Goal: Task Accomplishment & Management: Complete application form

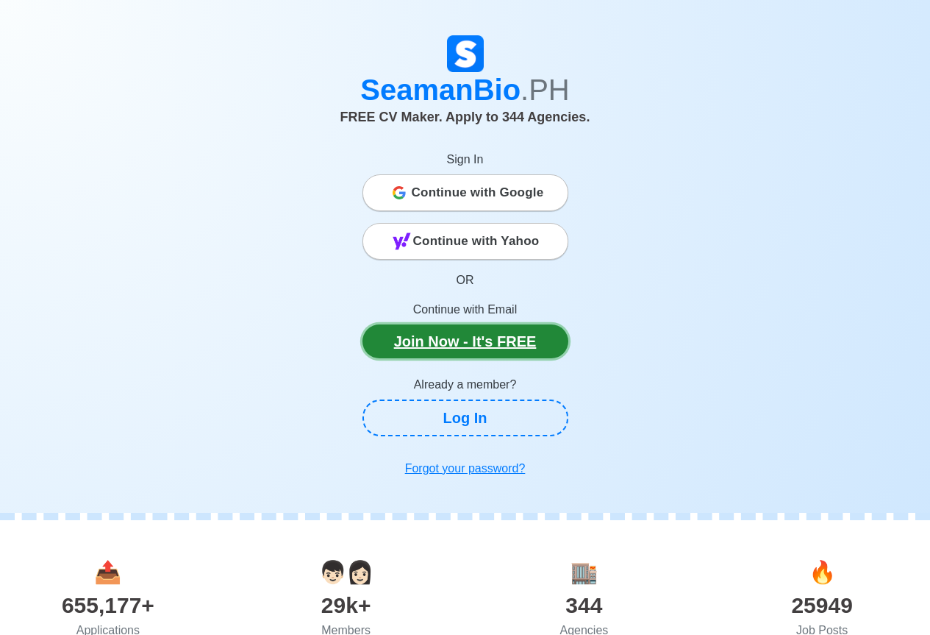
click at [509, 333] on link "Join Now - It's FREE" at bounding box center [466, 341] width 206 height 34
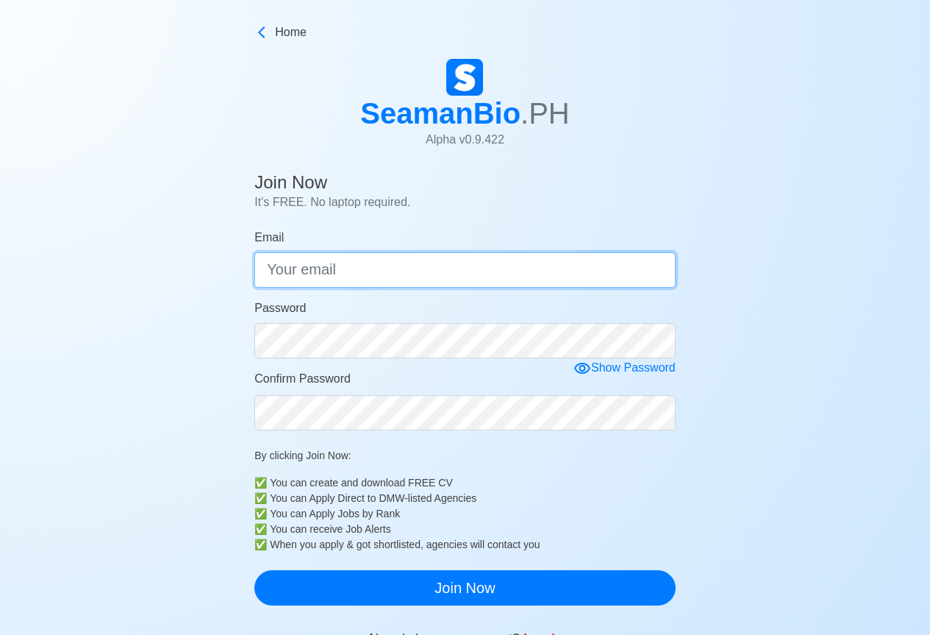
click at [429, 267] on input "Email" at bounding box center [464, 269] width 421 height 35
type input "bolivarreno@gmail.com"
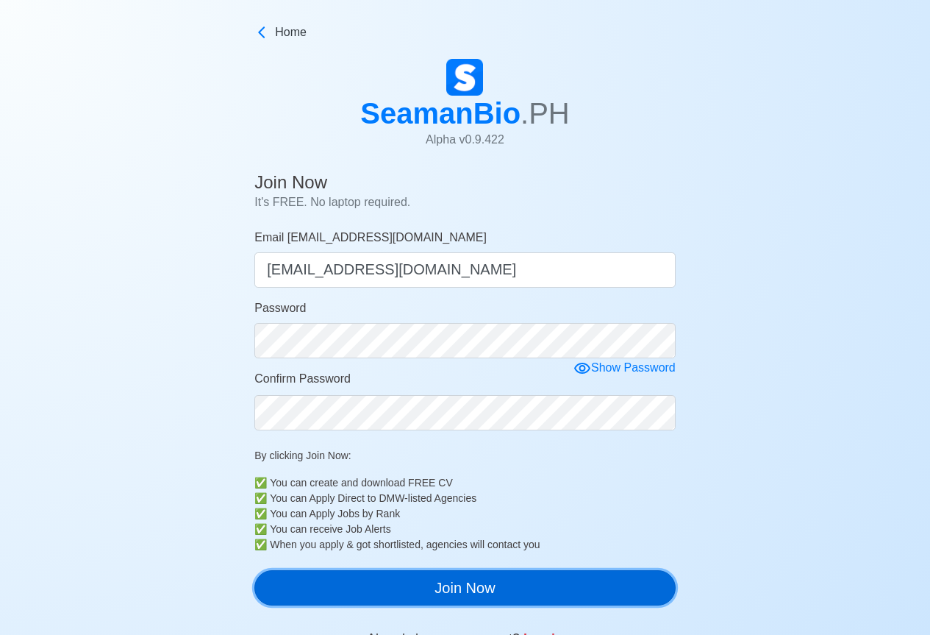
click at [423, 589] on button "Join Now" at bounding box center [464, 587] width 421 height 35
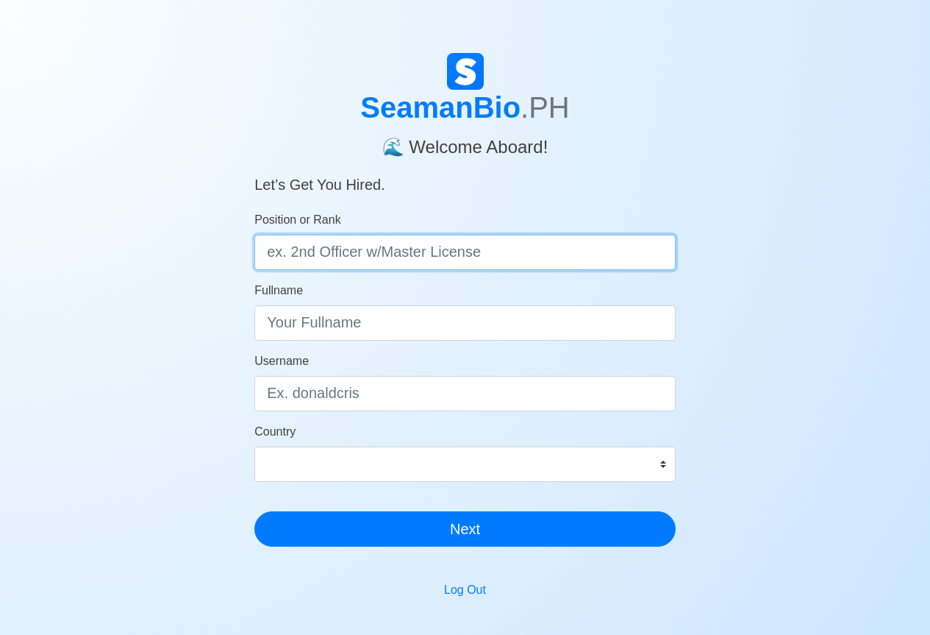
click at [416, 249] on input "Position or Rank" at bounding box center [464, 252] width 421 height 35
type input "2nd"
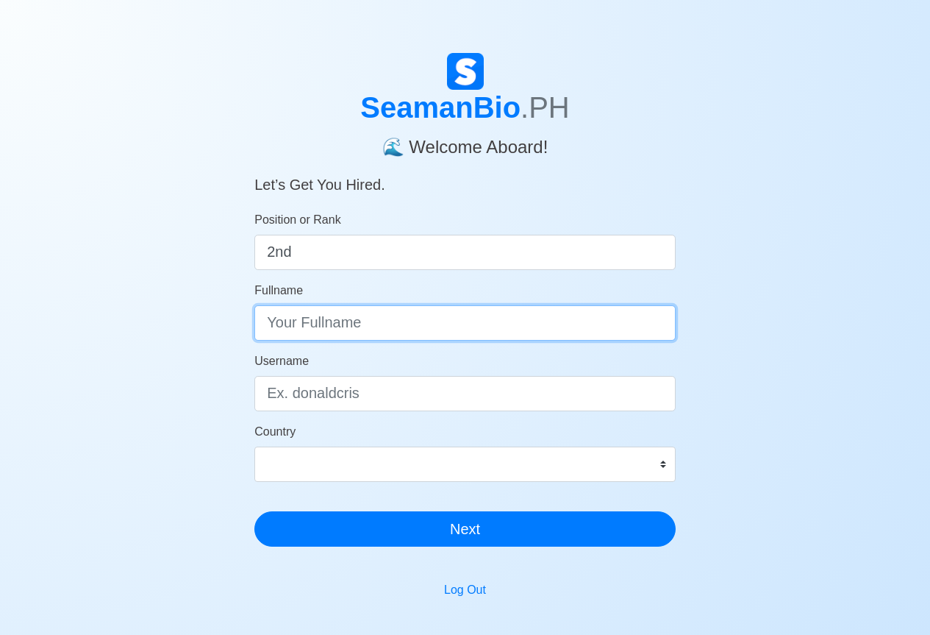
click at [406, 322] on input "Fullname" at bounding box center [464, 322] width 421 height 35
type input "rb"
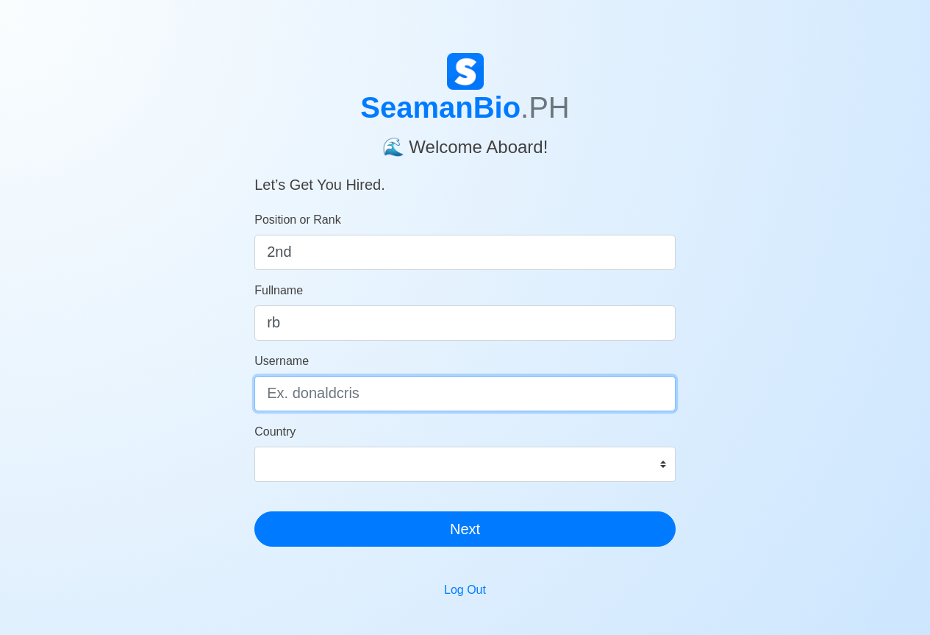
click at [332, 391] on input "Username" at bounding box center [464, 393] width 421 height 35
type input "123456"
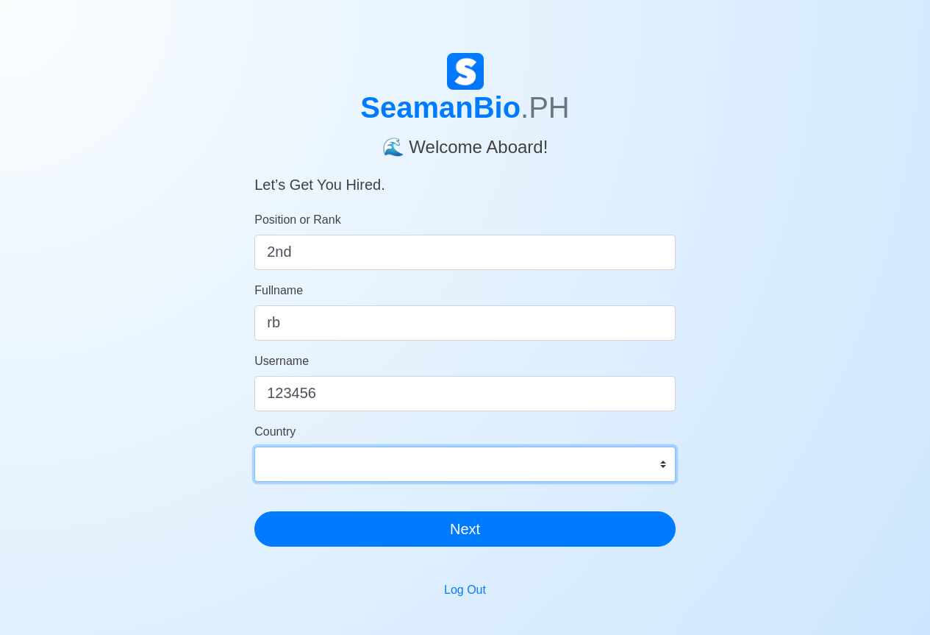
click at [327, 465] on select "[GEOGRAPHIC_DATA] [GEOGRAPHIC_DATA] [GEOGRAPHIC_DATA] [GEOGRAPHIC_DATA] [US_STA…" at bounding box center [464, 463] width 421 height 35
select select "PH"
click at [254, 446] on select "[GEOGRAPHIC_DATA] [GEOGRAPHIC_DATA] [GEOGRAPHIC_DATA] [GEOGRAPHIC_DATA] [US_STA…" at bounding box center [464, 463] width 421 height 35
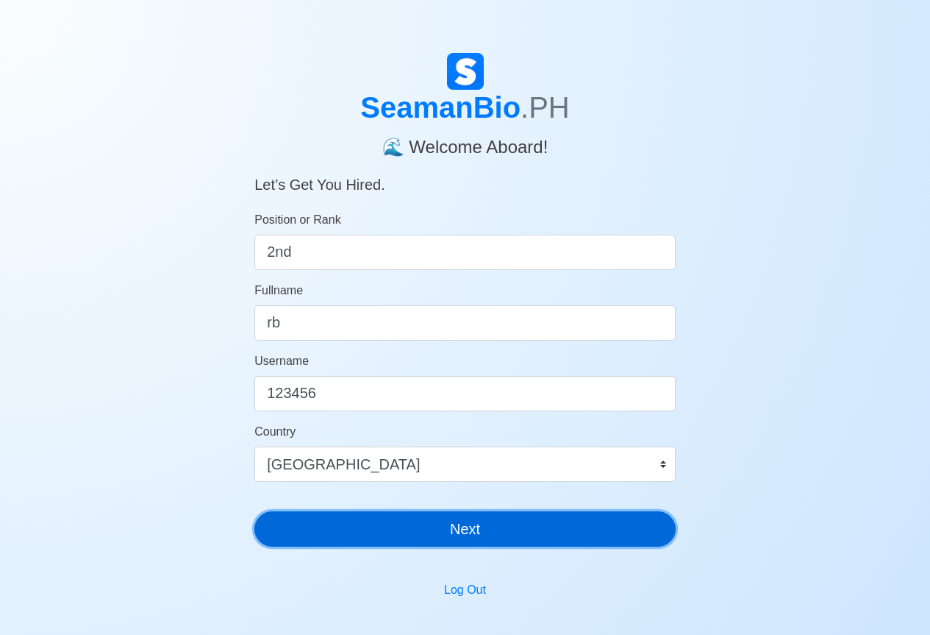
click at [394, 531] on button "Next" at bounding box center [464, 528] width 421 height 35
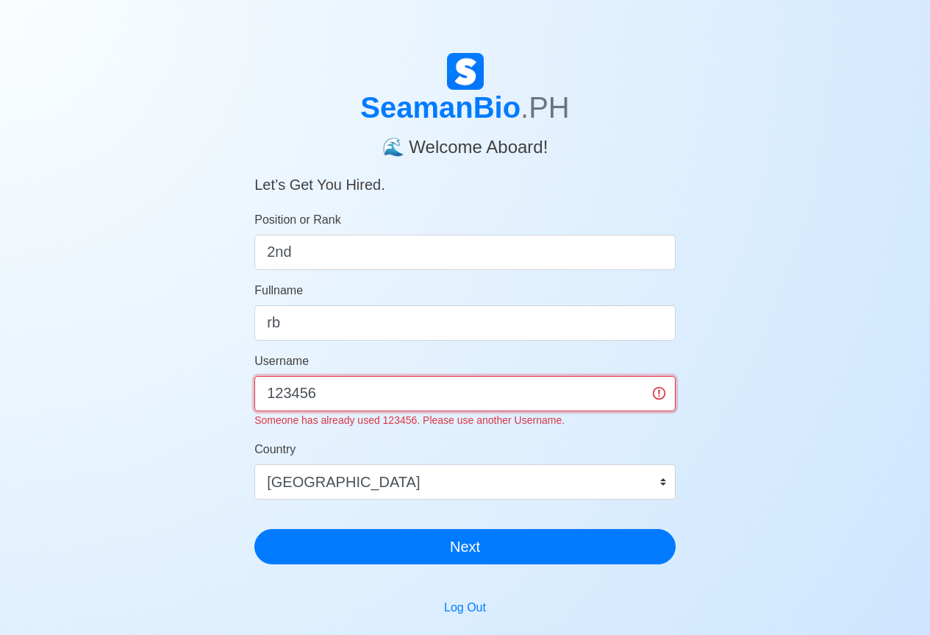
click at [343, 399] on input "123456" at bounding box center [464, 393] width 421 height 35
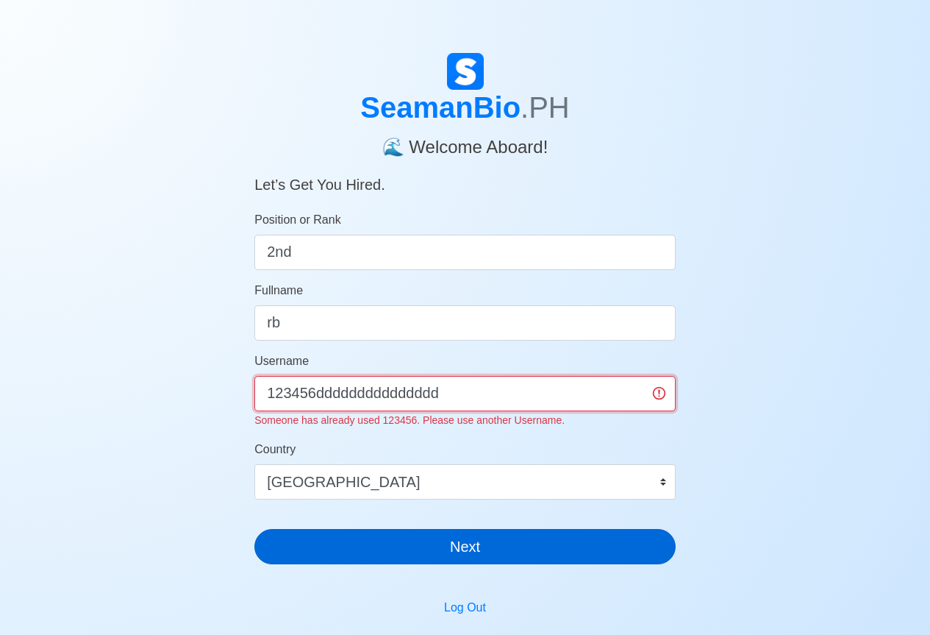
type input "123456ddddddddddddddd"
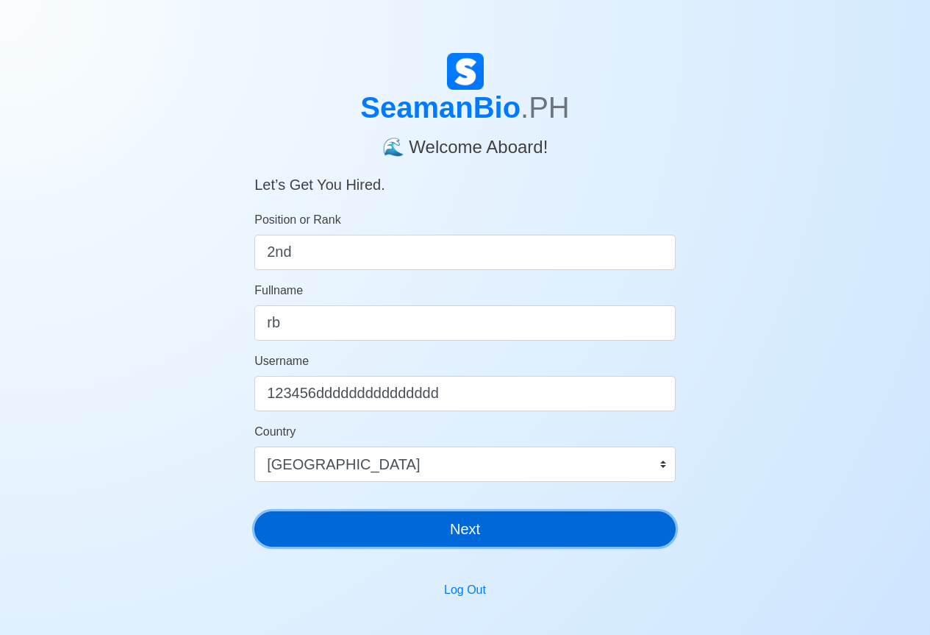
click at [430, 547] on div "SeamanBio .PH 🌊 Welcome Aboard! Let’s Get You Hired. Position or Rank 2nd Fulln…" at bounding box center [464, 305] width 421 height 505
click at [432, 536] on button "Next" at bounding box center [464, 528] width 421 height 35
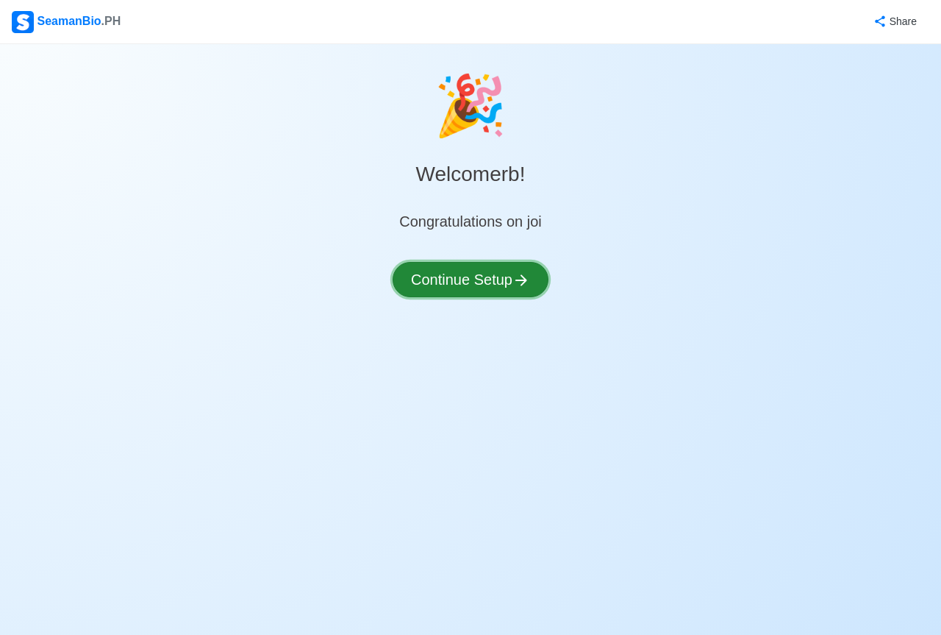
click at [471, 277] on button "Continue Setup" at bounding box center [471, 279] width 156 height 35
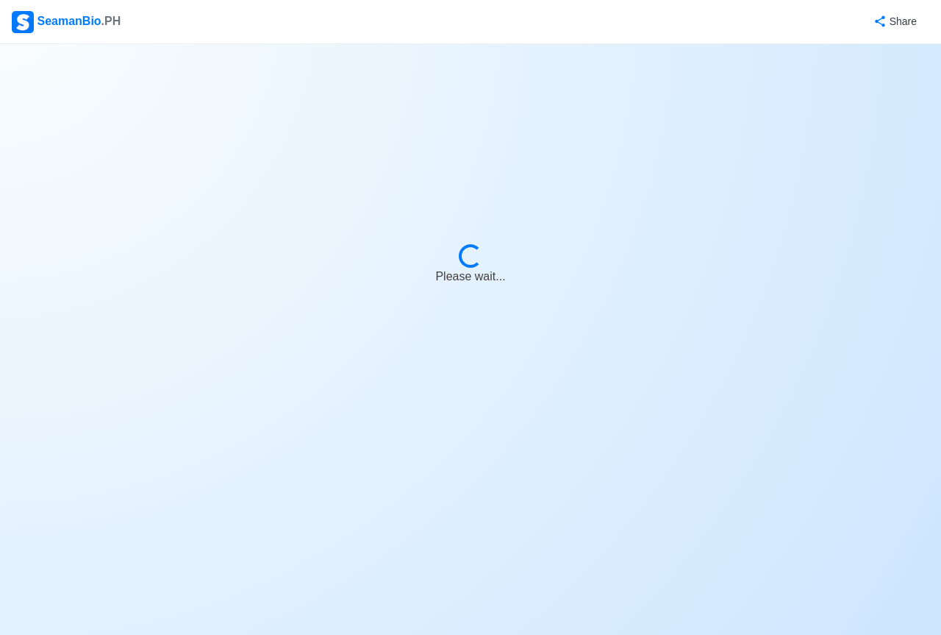
select select "Visible for Hiring"
select select "PH"
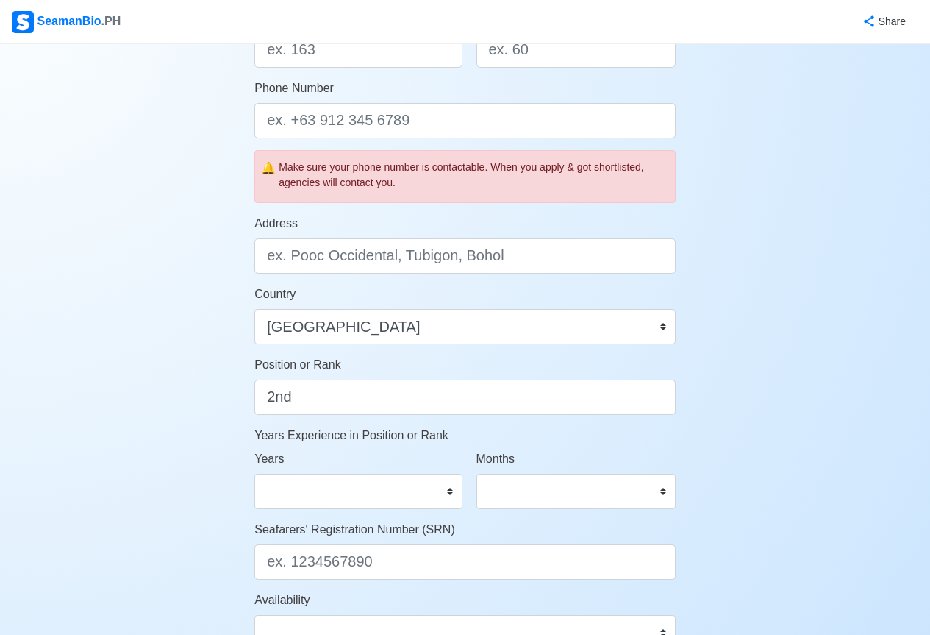
scroll to position [733, 0]
